Goal: Communication & Community: Participate in discussion

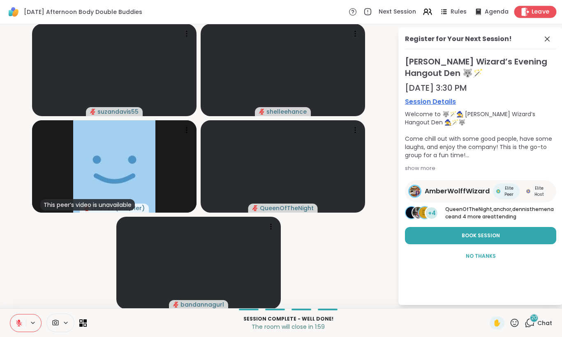
click at [544, 15] on span "Leave" at bounding box center [540, 12] width 18 height 9
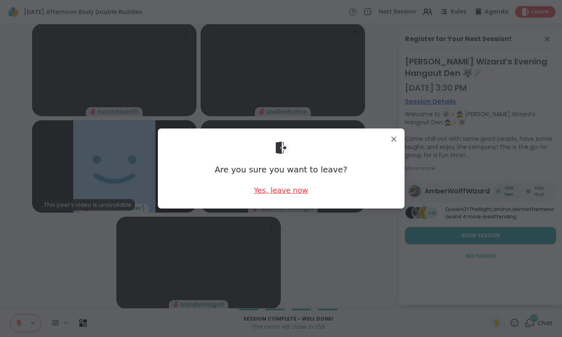
click at [284, 191] on div "Yes, leave now" at bounding box center [281, 190] width 54 height 10
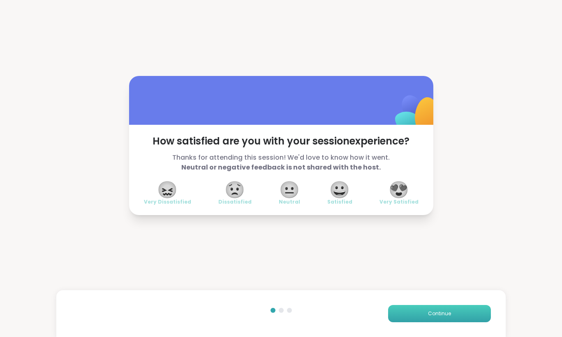
click at [442, 321] on button "Continue" at bounding box center [439, 313] width 103 height 17
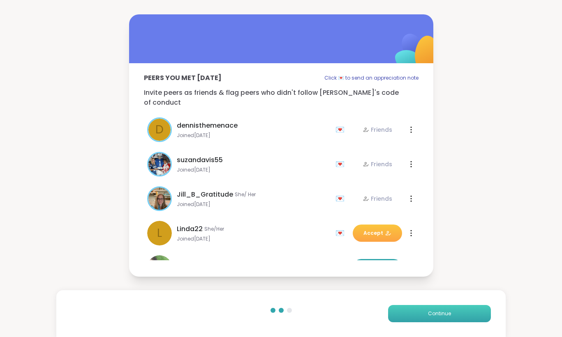
click at [442, 321] on button "Continue" at bounding box center [439, 313] width 103 height 17
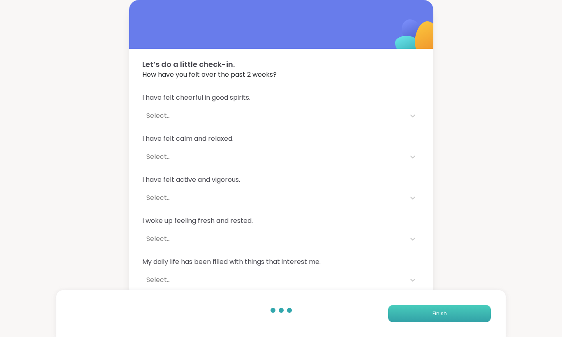
click at [442, 321] on button "Finish" at bounding box center [439, 313] width 103 height 17
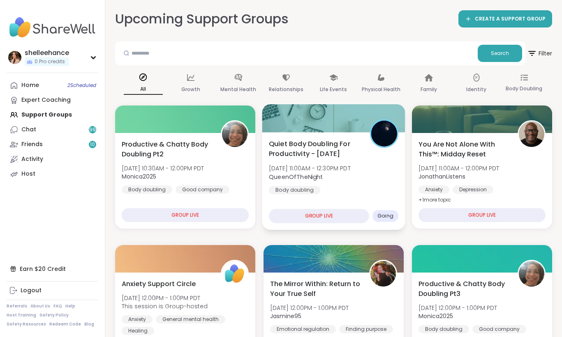
click at [390, 198] on div "Quiet Body Doubling For Productivity - Monday Mon, Oct 13 | 11:00AM - 12:30PM P…" at bounding box center [333, 181] width 143 height 98
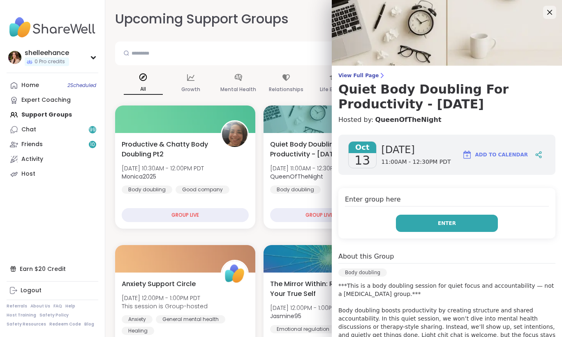
click at [420, 221] on button "Enter" at bounding box center [447, 223] width 102 height 17
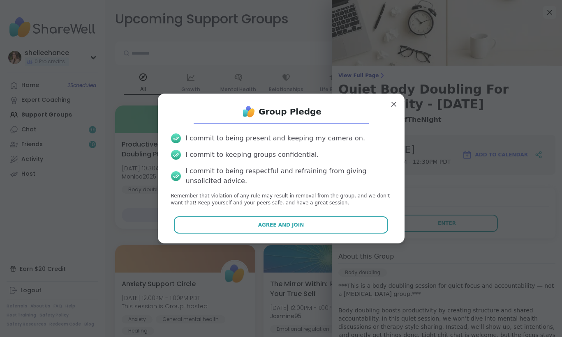
drag, startPoint x: 251, startPoint y: 224, endPoint x: 381, endPoint y: 247, distance: 132.0
click at [381, 247] on div "Group Pledge I commit to being present and keeping my camera on. I commit to ke…" at bounding box center [281, 168] width 552 height 337
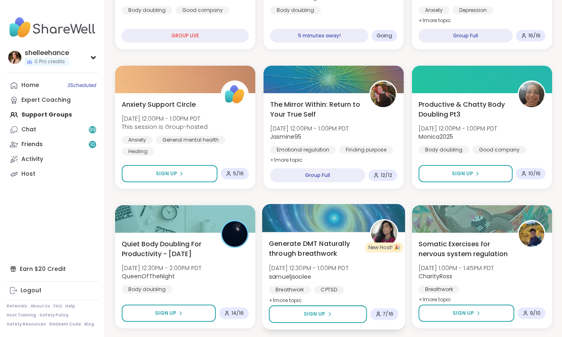
scroll to position [476, 0]
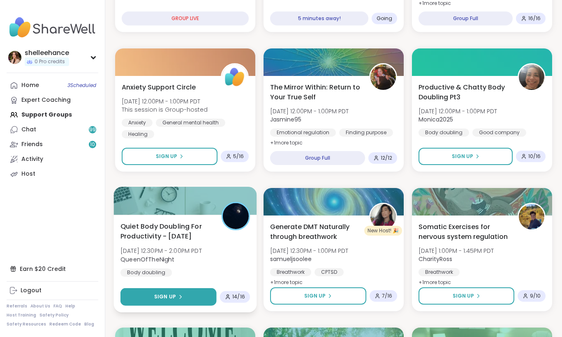
click at [151, 295] on button "Sign Up" at bounding box center [168, 297] width 96 height 18
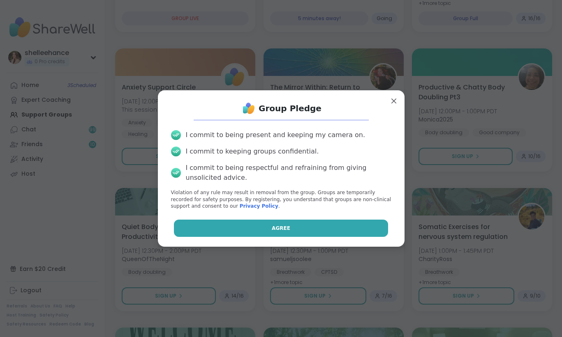
click at [253, 230] on button "Agree" at bounding box center [281, 228] width 214 height 17
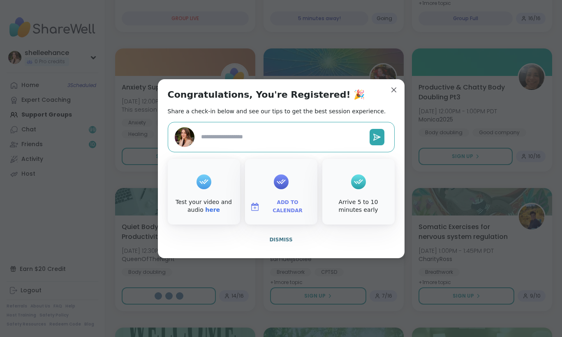
type textarea "*"
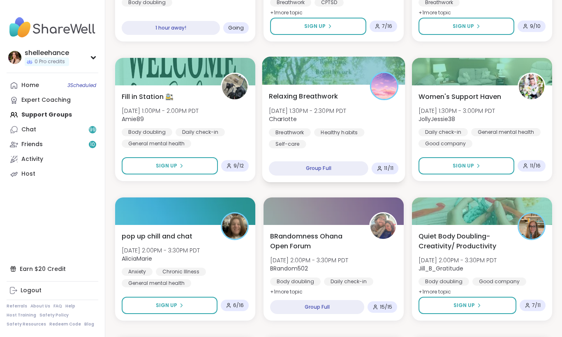
scroll to position [774, 0]
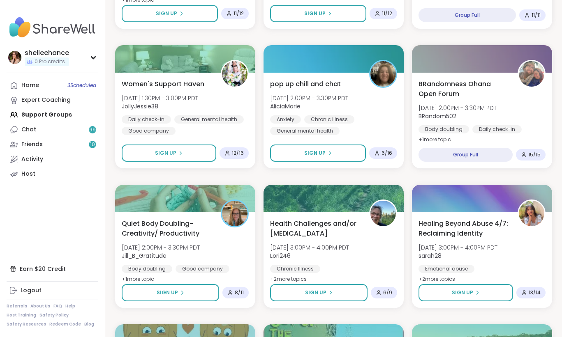
scroll to position [760, 0]
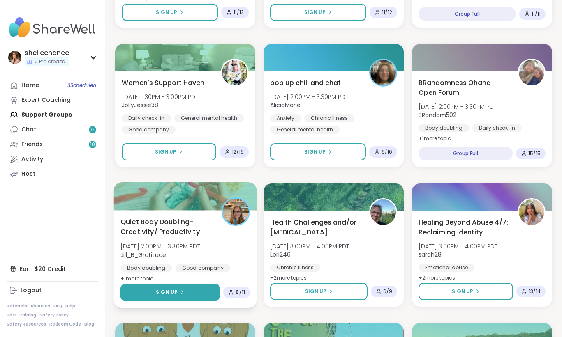
click at [144, 290] on button "Sign Up" at bounding box center [169, 293] width 99 height 18
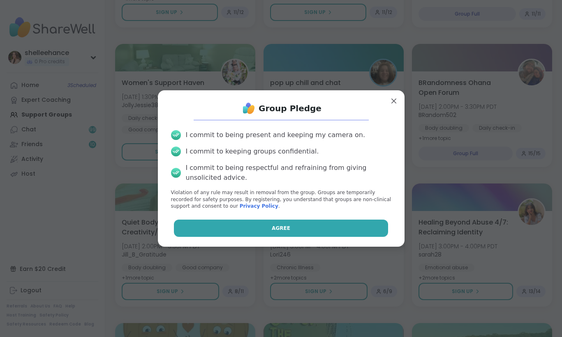
click at [245, 231] on button "Agree" at bounding box center [281, 228] width 214 height 17
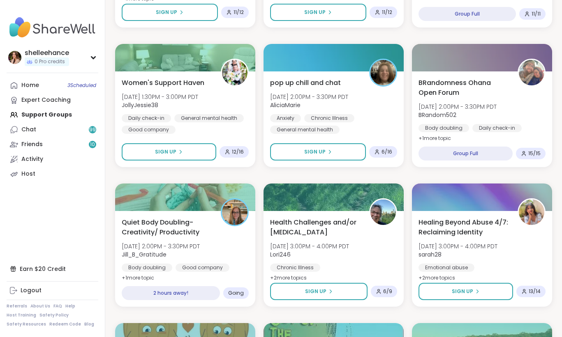
scroll to position [971, 0]
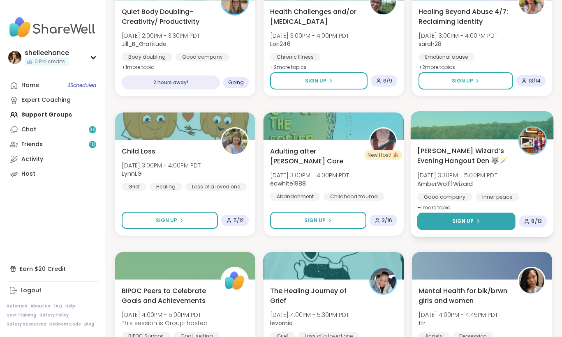
click at [441, 226] on button "Sign Up" at bounding box center [466, 222] width 98 height 18
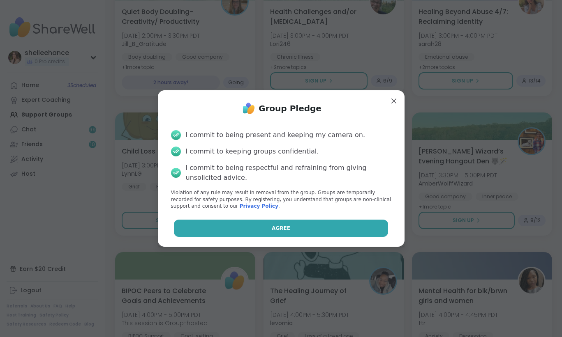
click at [251, 228] on button "Agree" at bounding box center [281, 228] width 214 height 17
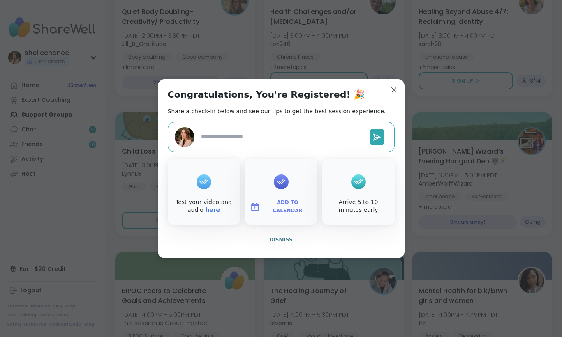
type textarea "*"
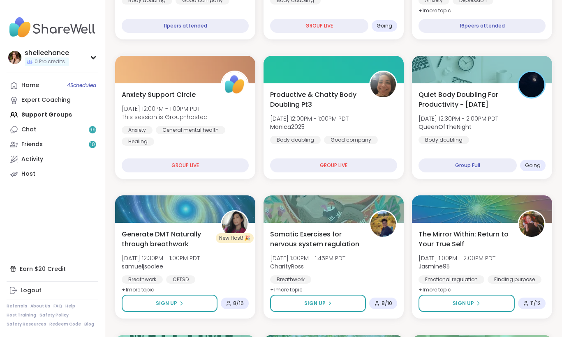
scroll to position [182, 0]
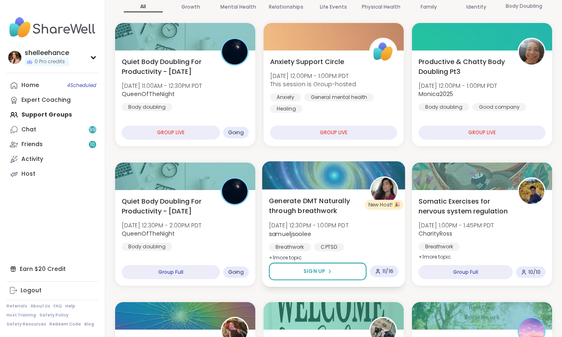
scroll to position [44, 0]
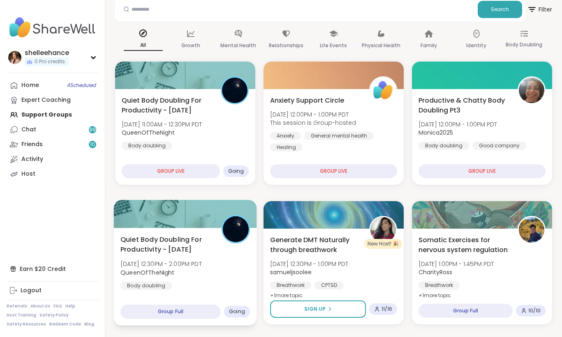
click at [240, 278] on div "Quiet Body Doubling For Productivity - [DATE] [DATE] 12:30PM - 2:00PM PDT Queen…" at bounding box center [184, 262] width 129 height 55
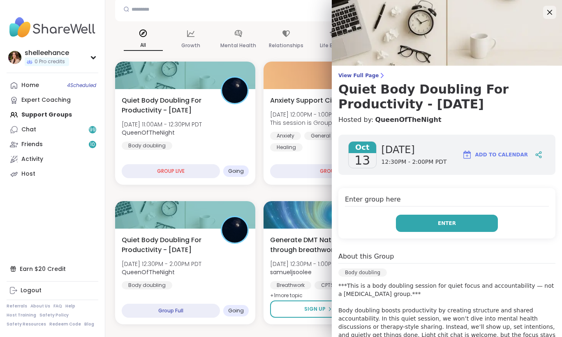
click at [429, 221] on button "Enter" at bounding box center [447, 223] width 102 height 17
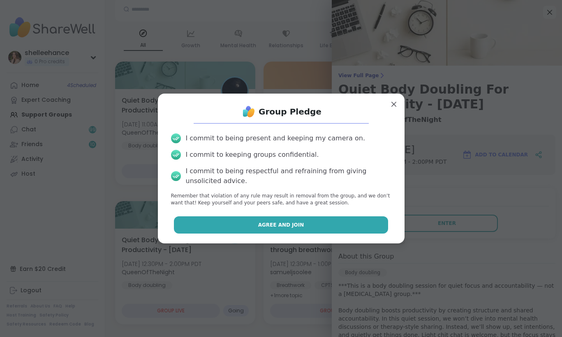
click at [247, 222] on button "Agree and Join" at bounding box center [281, 225] width 214 height 17
